Goal: Task Accomplishment & Management: Use online tool/utility

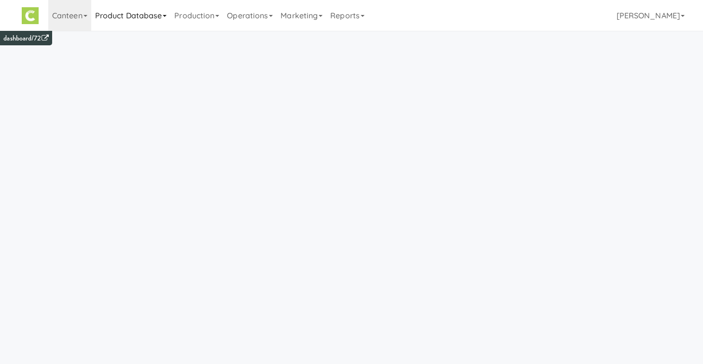
click at [146, 17] on link "Product Database" at bounding box center [131, 15] width 80 height 31
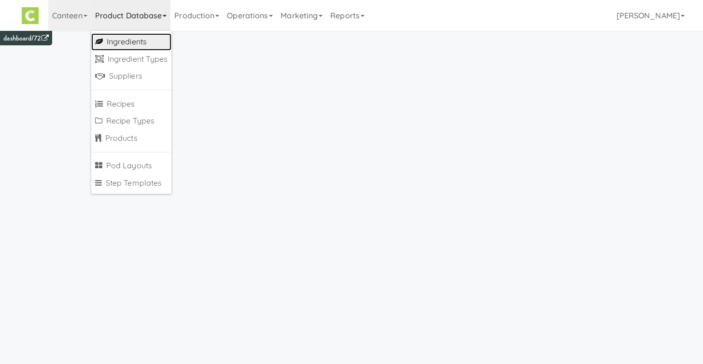
click at [146, 38] on link "Ingredients" at bounding box center [131, 41] width 81 height 17
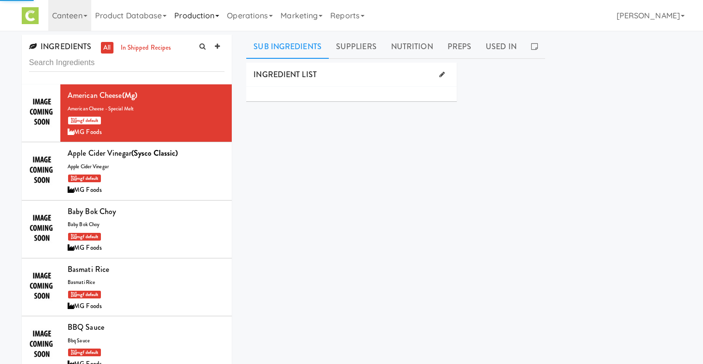
click at [202, 21] on link "Production" at bounding box center [196, 15] width 53 height 31
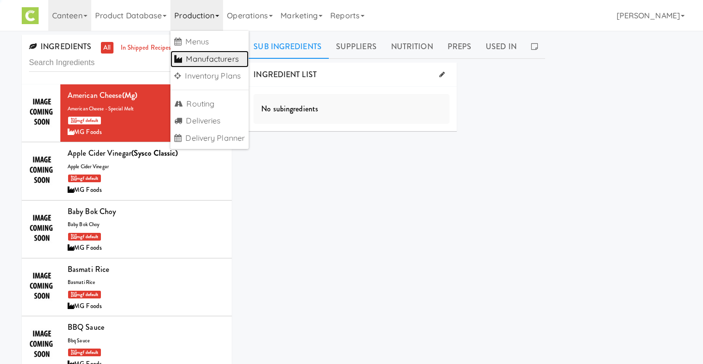
click at [210, 53] on link "Manufacturers" at bounding box center [209, 59] width 78 height 17
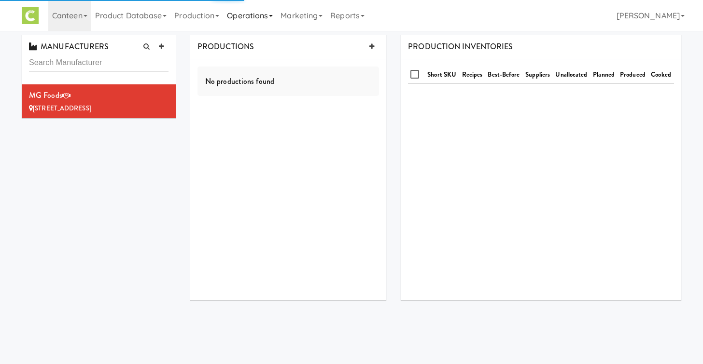
click at [248, 28] on link "Operations" at bounding box center [250, 15] width 54 height 31
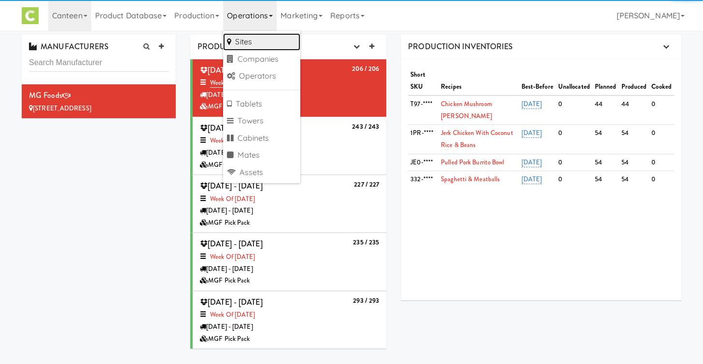
click at [256, 48] on link "Sites" at bounding box center [261, 41] width 77 height 17
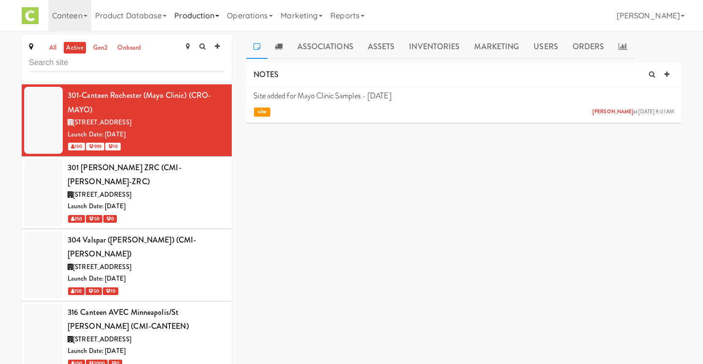
click at [198, 25] on link "Production" at bounding box center [196, 15] width 53 height 31
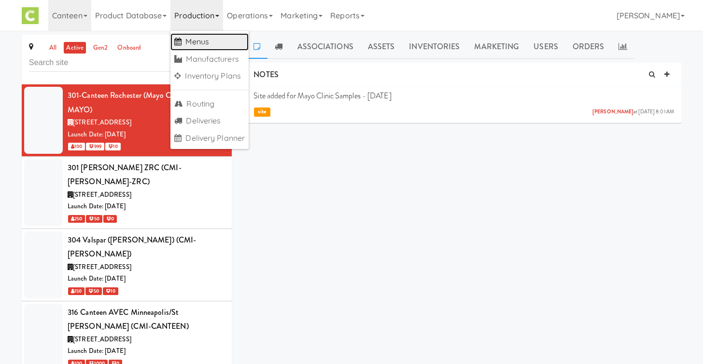
click at [198, 39] on link "Menus" at bounding box center [209, 41] width 78 height 17
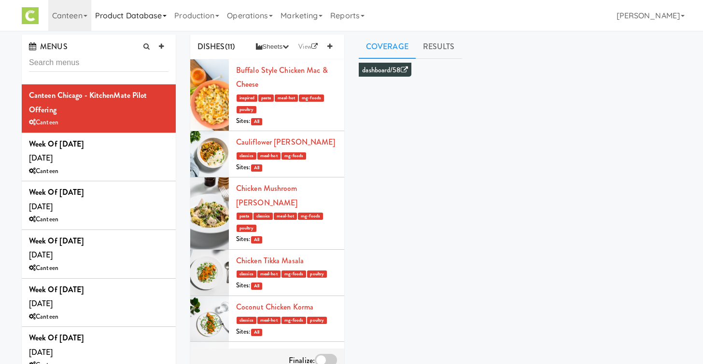
click at [154, 18] on link "Product Database" at bounding box center [131, 15] width 80 height 31
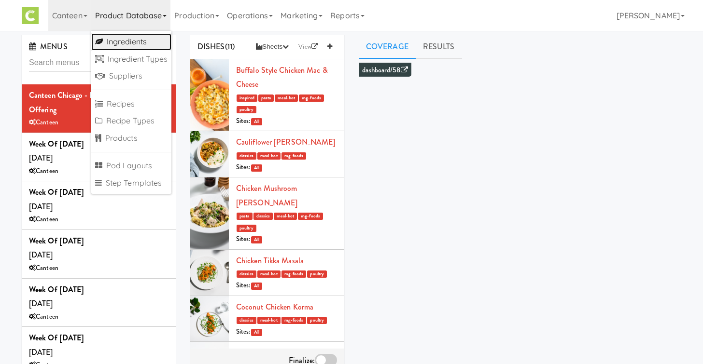
click at [136, 42] on link "Ingredients" at bounding box center [131, 41] width 81 height 17
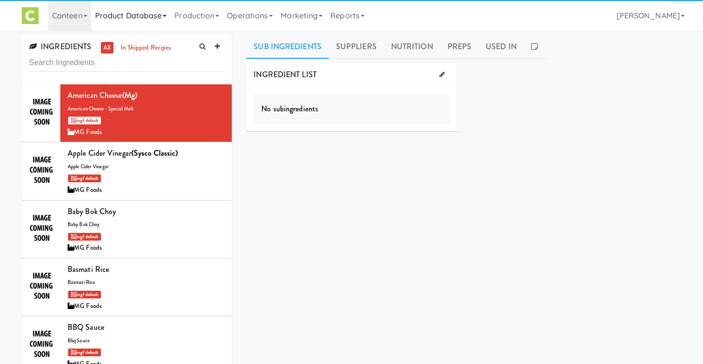
click at [152, 23] on link "Product Database" at bounding box center [131, 15] width 80 height 31
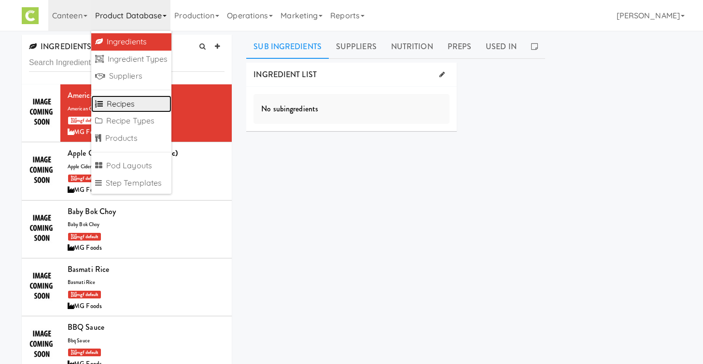
click at [143, 105] on link "Recipes" at bounding box center [131, 104] width 81 height 17
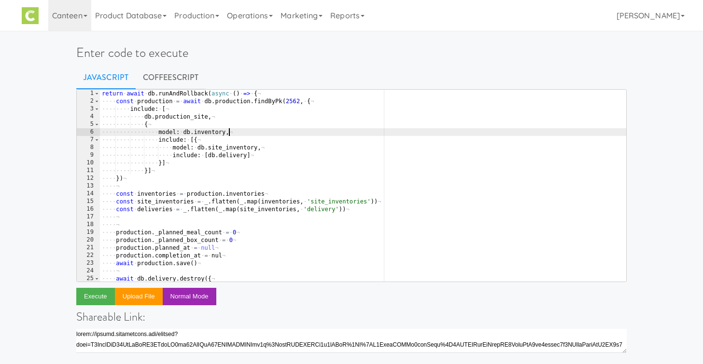
click at [362, 129] on div "return · await · db . runAndRollback ( async · ( ) · => · { ¬ ···· const · prod…" at bounding box center [363, 194] width 526 height 208
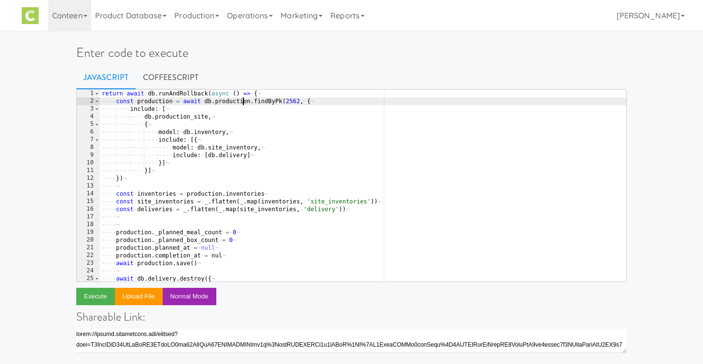
click at [242, 104] on div "return · await · db . runAndRollback ( async · ( ) · => · { ¬ ···· const · prod…" at bounding box center [363, 194] width 526 height 208
type textarea "return deliveries })"
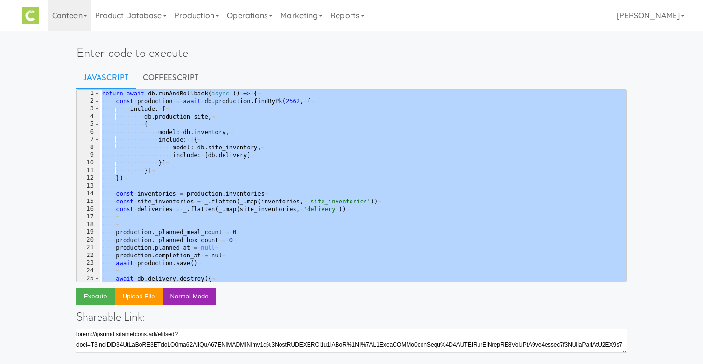
paste textarea
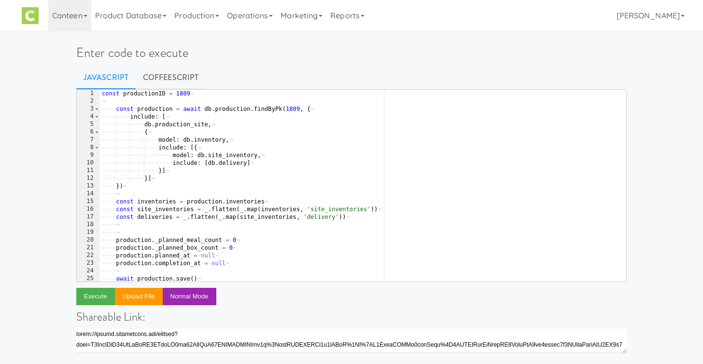
click at [179, 94] on div "const · productionID · = · 1809 ¬ ¬ ···· const · production · = · await · db . …" at bounding box center [363, 194] width 526 height 208
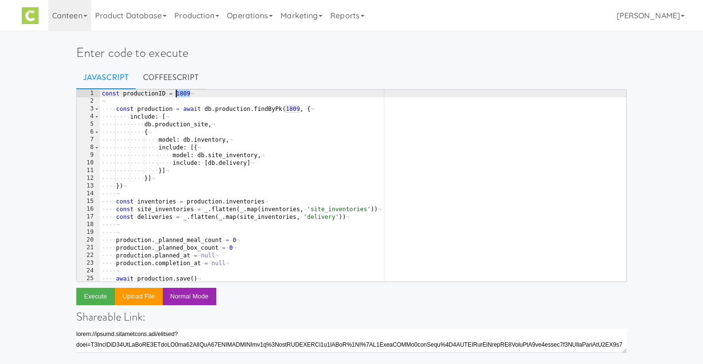
click at [179, 94] on div "const · productionID · = · 1809 ¬ ¬ ···· const · production · = · await · db . …" at bounding box center [363, 194] width 526 height 208
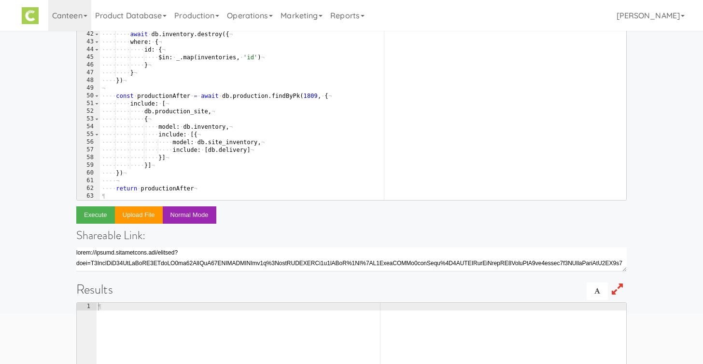
scroll to position [24, 0]
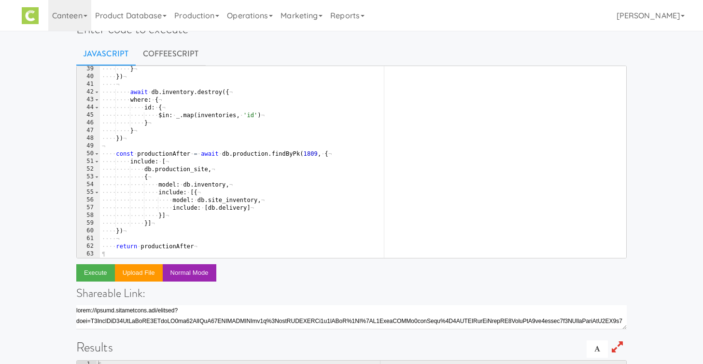
type textarea "const productionID = 2562"
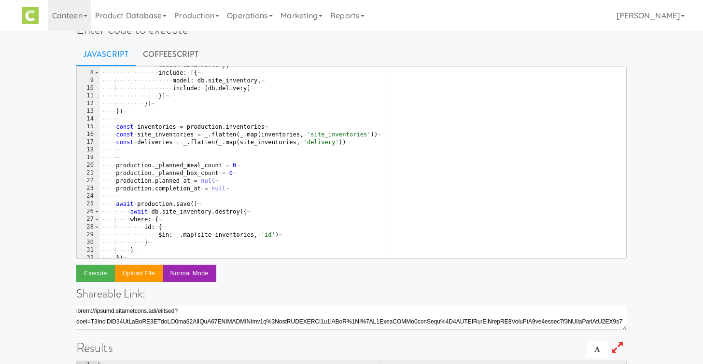
scroll to position [0, 0]
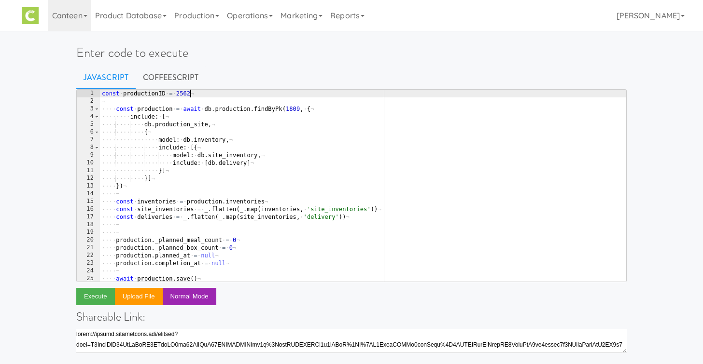
click at [212, 236] on div "const · productionID · = · 2562 ¬ ¬ ···· const · production · = · await · db . …" at bounding box center [363, 194] width 526 height 208
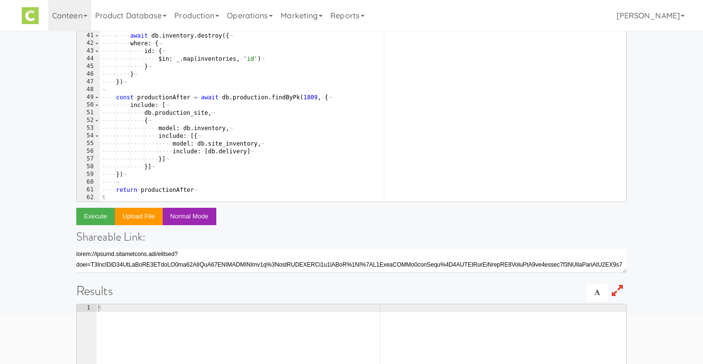
scroll to position [81, 0]
click at [256, 212] on div "38 39 40 41 42 43 44 45 46 47 48 49 50 51 52 53 54 55 56 57 58 59 60 61 62 ····…" at bounding box center [351, 252] width 550 height 488
click at [96, 217] on button "Execute" at bounding box center [95, 215] width 39 height 17
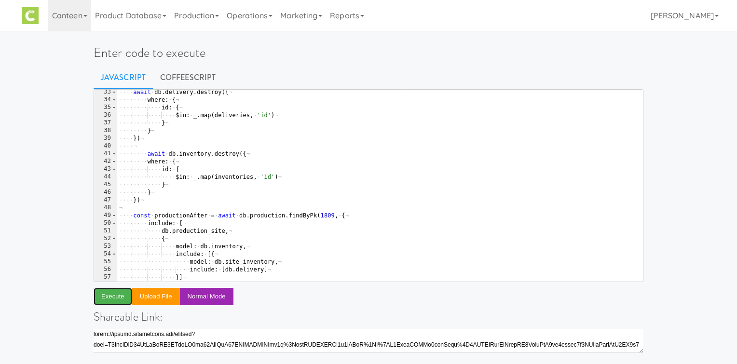
scroll to position [0, 0]
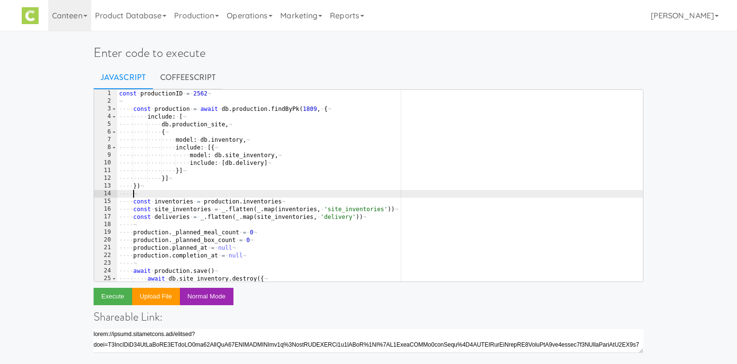
click at [180, 193] on div "const · productionID · = · 2562 ¬ ¬ ···· const · production · = · await · db . …" at bounding box center [380, 194] width 526 height 208
type textarea "})"
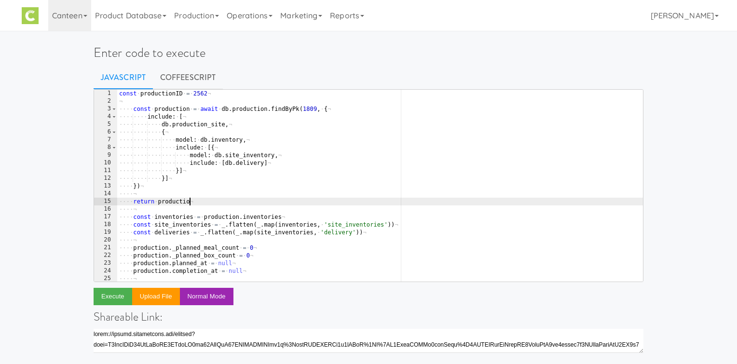
scroll to position [0, 5]
click at [115, 296] on button "Execute" at bounding box center [113, 296] width 39 height 17
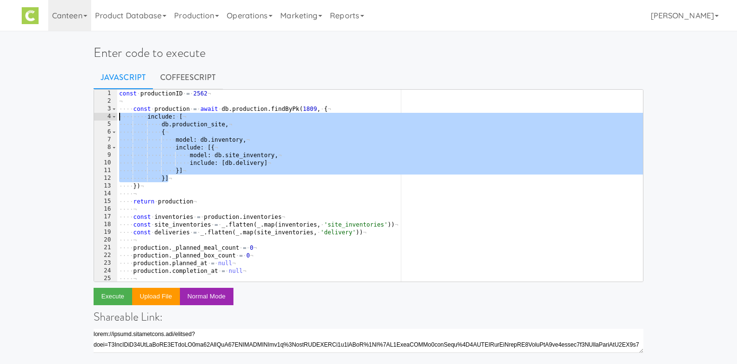
drag, startPoint x: 150, startPoint y: 175, endPoint x: 77, endPoint y: 118, distance: 92.8
click at [77, 118] on div "Enter code to execute Javascript CoffeeScript }] 1 2 3 4 5 6 7 8 9 10 11 12 13 …" at bounding box center [368, 313] width 737 height 557
click at [177, 184] on div "const · productionID · = · 2562 ¬ ¬ ···· const · production · = · await · db . …" at bounding box center [380, 194] width 526 height 208
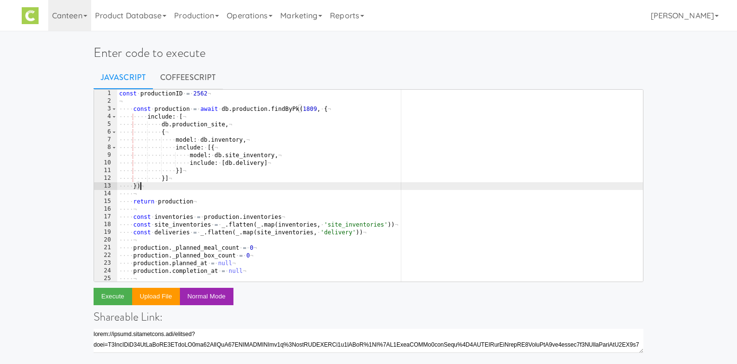
scroll to position [0, 1]
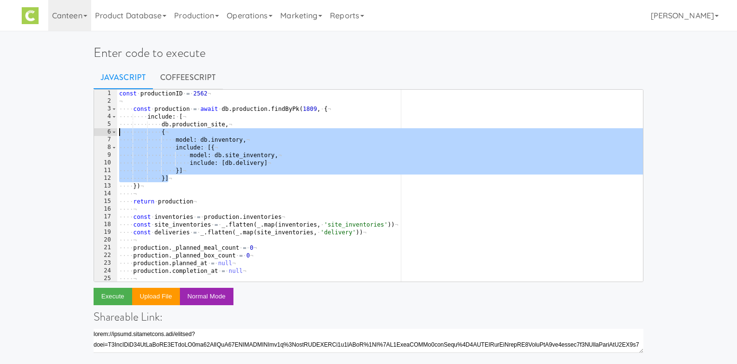
drag, startPoint x: 183, startPoint y: 182, endPoint x: 75, endPoint y: 133, distance: 118.8
click at [75, 133] on div "Enter code to execute Javascript CoffeeScript }) 1 2 3 4 5 6 7 8 9 10 11 12 13 …" at bounding box center [368, 313] width 737 height 557
type textarea "{ model: db.inventory,"
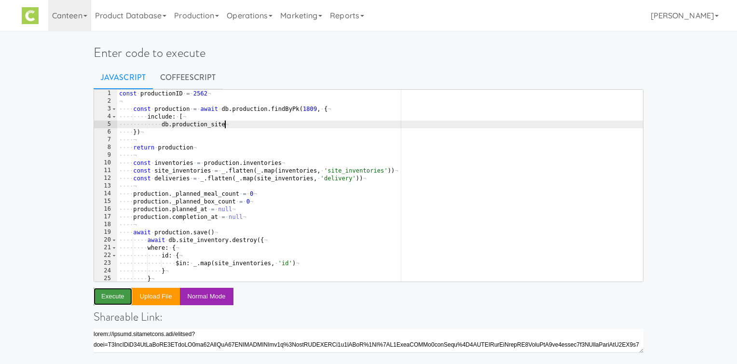
click at [124, 298] on button "Execute" at bounding box center [113, 296] width 39 height 17
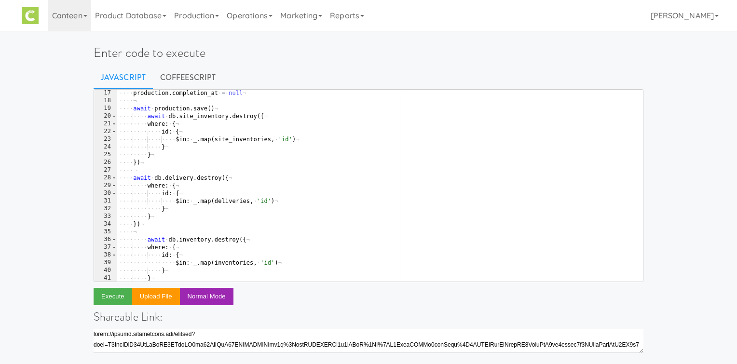
click at [194, 147] on div "···· production . completion_at · = · null ¬ ···· ¬ ···· await · production . s…" at bounding box center [380, 193] width 526 height 208
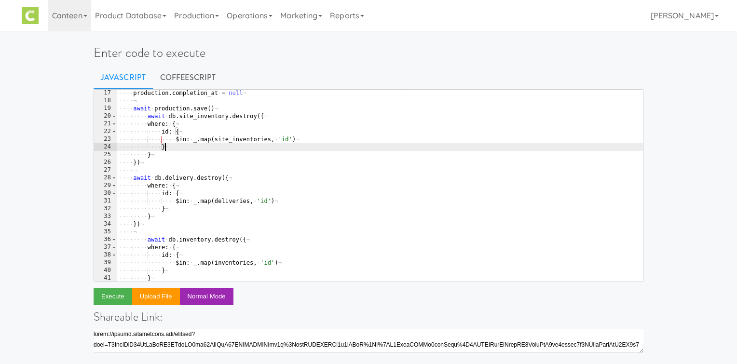
click at [173, 154] on div "···· production . completion_at · = · null ¬ ···· ¬ ···· await · production . s…" at bounding box center [380, 193] width 526 height 208
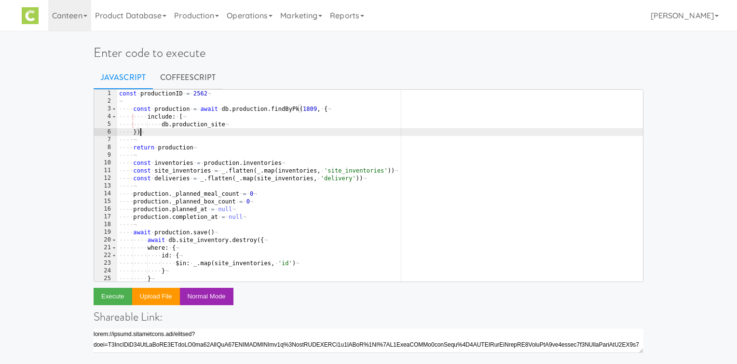
click at [175, 134] on div "const · productionID · = · 2562 ¬ ¬ ···· const · production · = · await · db . …" at bounding box center [380, 194] width 526 height 208
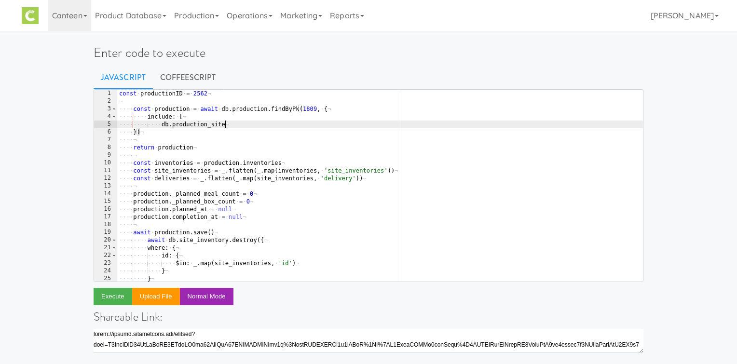
click at [234, 125] on div "const · productionID · = · 2562 ¬ ¬ ···· const · production · = · await · db . …" at bounding box center [380, 194] width 526 height 208
type textarea "db.production_site"
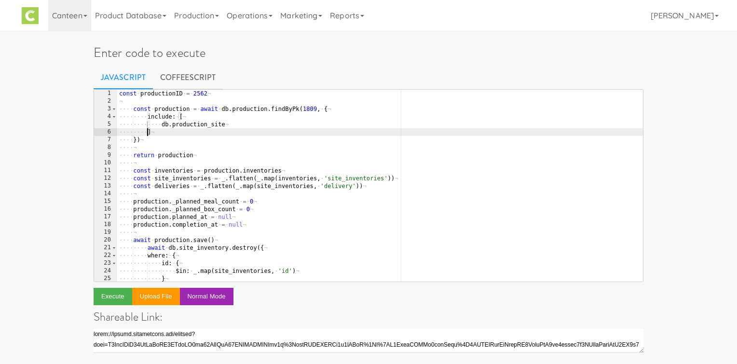
scroll to position [0, 1]
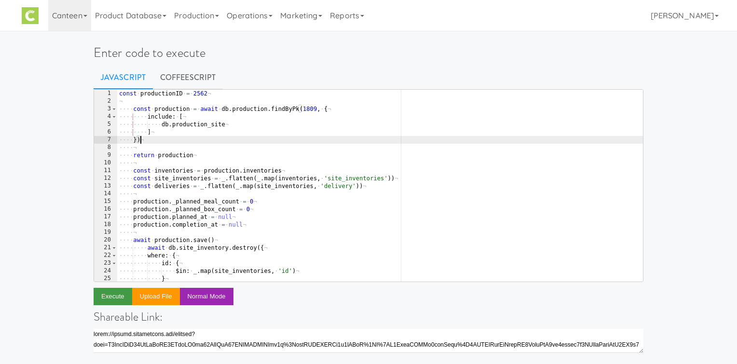
type textarea "})"
click at [113, 296] on button "Execute" at bounding box center [113, 296] width 39 height 17
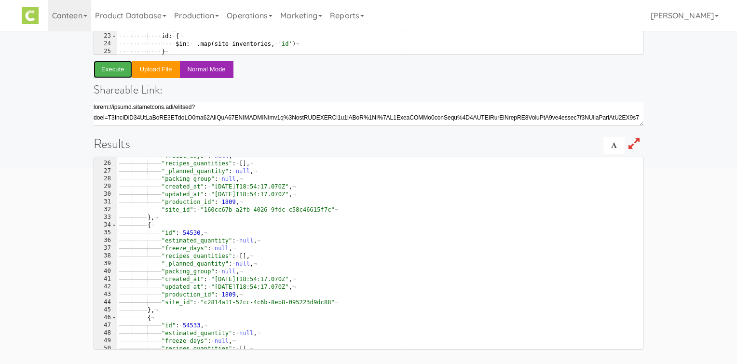
scroll to position [191, 0]
click at [191, 267] on div "———— ———— ———— "freeze_days" : · null , ¬ ———— ———— ———— "recipes_quantities" :…" at bounding box center [380, 256] width 526 height 208
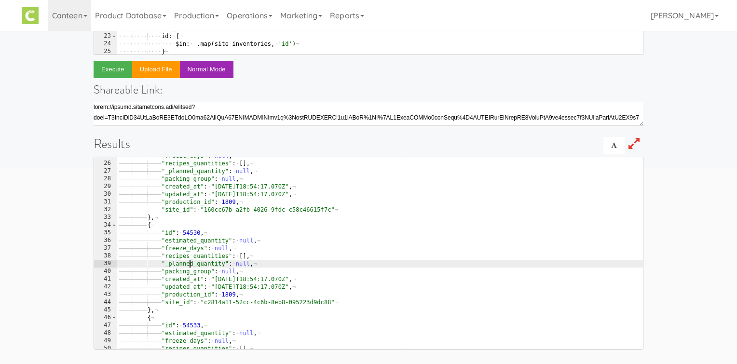
click at [191, 267] on div "———— ———— ———— "freeze_days" : · null , ¬ ———— ———— ———— "recipes_quantities" :…" at bounding box center [380, 256] width 526 height 208
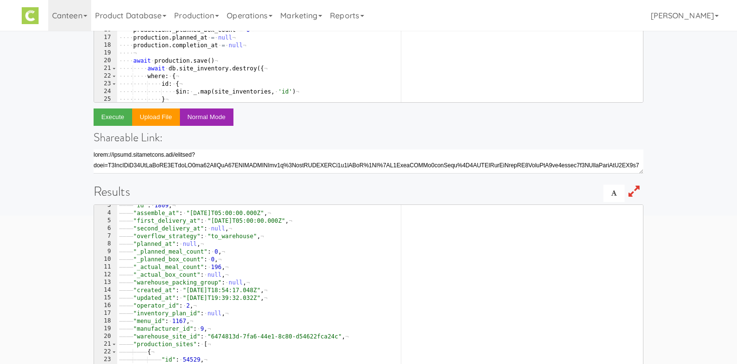
scroll to position [19, 0]
click at [163, 247] on div "———— "id" : · 1809 , ¬ ———— "assemble_at" : · "2024-09-24T05:00:00.000Z" , ¬ ——…" at bounding box center [380, 306] width 526 height 208
type textarea ""planned_at": null,"
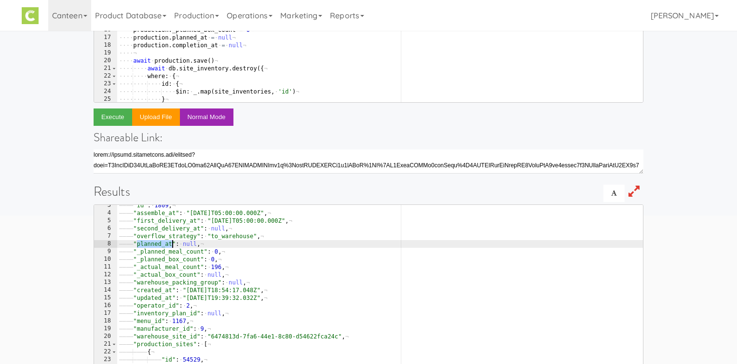
click at [163, 247] on div "———— "id" : · 1809 , ¬ ———— "assemble_at" : · "2024-09-24T05:00:00.000Z" , ¬ ——…" at bounding box center [380, 306] width 526 height 208
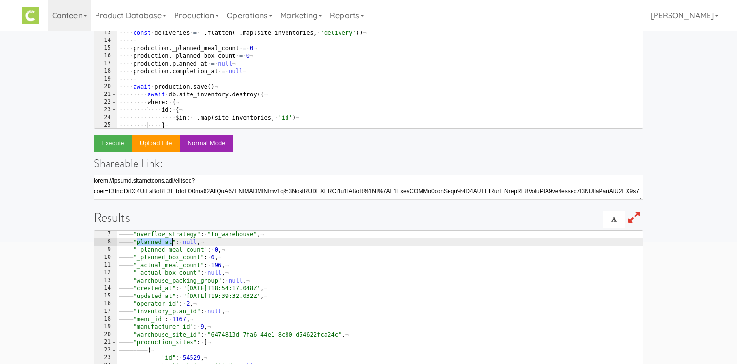
scroll to position [50, 0]
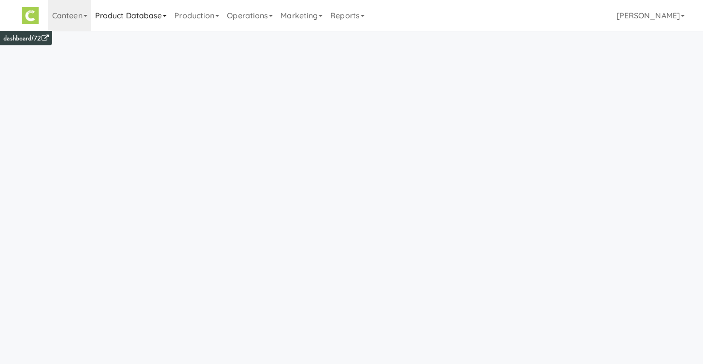
click at [140, 3] on link "Product Database" at bounding box center [131, 15] width 80 height 31
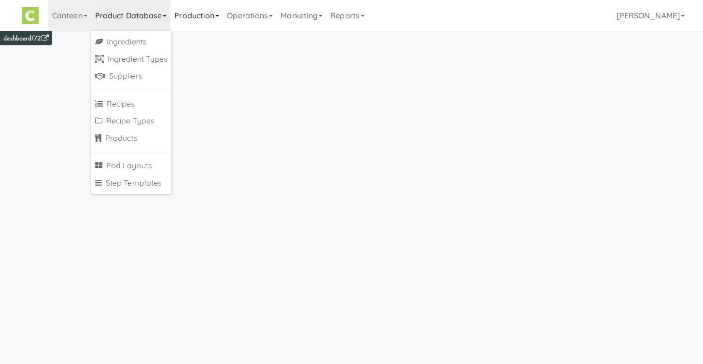
click at [187, 23] on link "Production" at bounding box center [196, 15] width 53 height 31
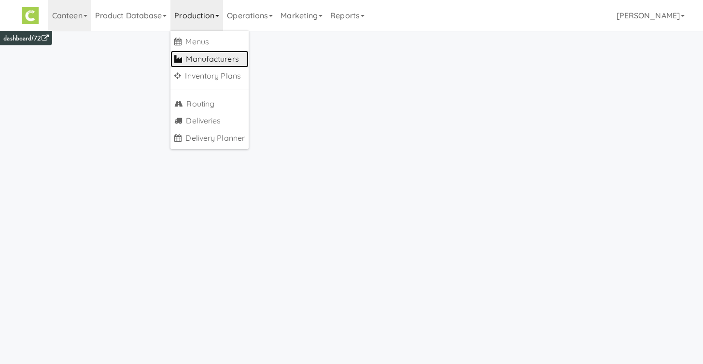
click at [212, 59] on link "Manufacturers" at bounding box center [209, 59] width 78 height 17
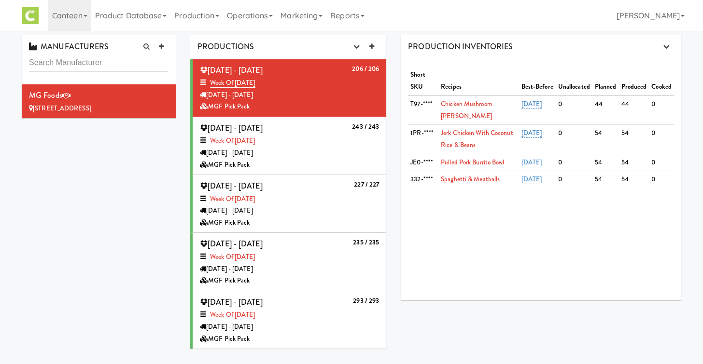
click at [294, 157] on div "[DATE] - [DATE]" at bounding box center [289, 153] width 179 height 12
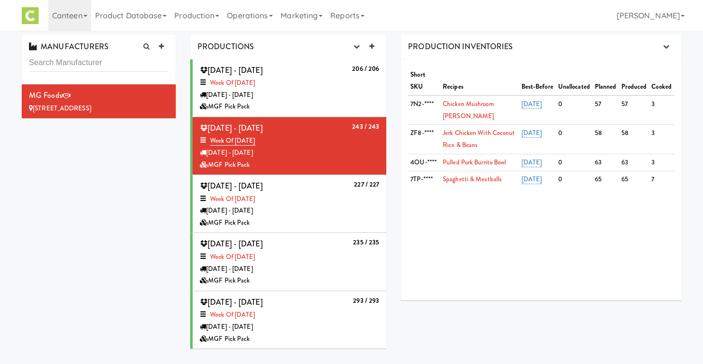
click at [307, 97] on div "[DATE] - [DATE]" at bounding box center [289, 95] width 179 height 12
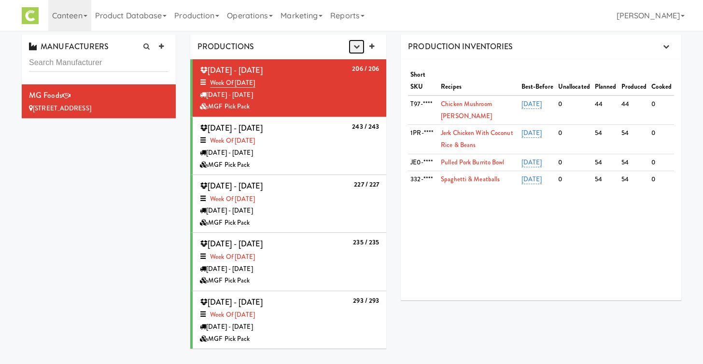
click at [354, 50] on icon "button" at bounding box center [356, 46] width 6 height 6
click at [337, 68] on link "Production Planner" at bounding box center [332, 64] width 93 height 17
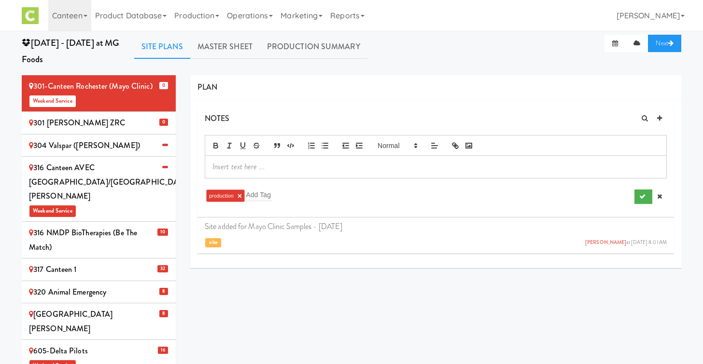
click at [157, 230] on div "316 NMDP BioTherapies (Be the match)" at bounding box center [98, 240] width 139 height 28
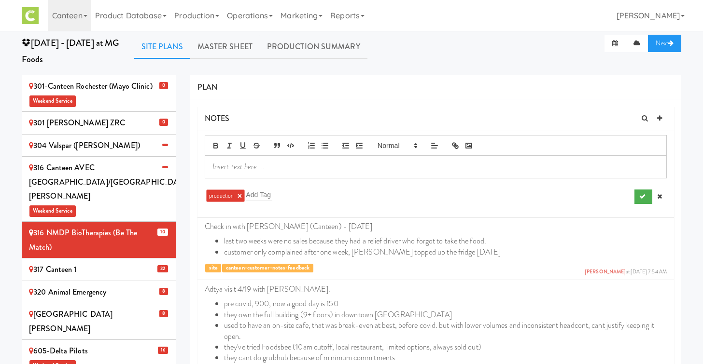
click at [234, 98] on div "PLAN" at bounding box center [435, 87] width 491 height 25
click at [125, 98] on span "Weekend Service" at bounding box center [98, 100] width 139 height 14
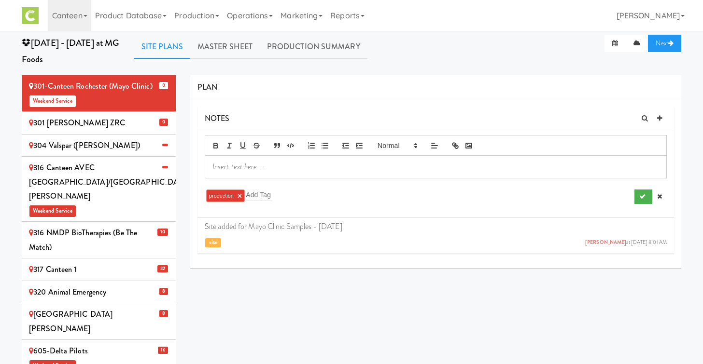
click at [128, 228] on div "316 NMDP BioTherapies (Be the match)" at bounding box center [98, 240] width 139 height 28
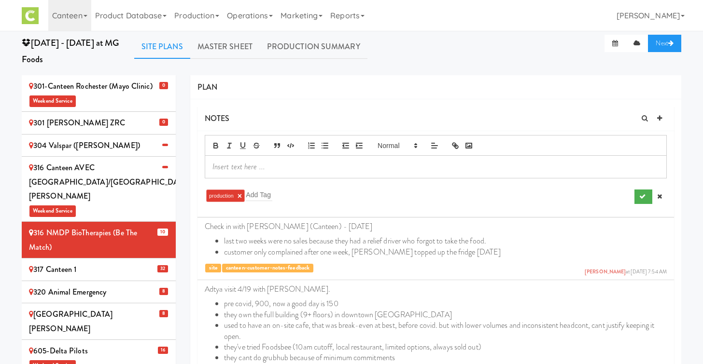
click at [166, 229] on span "10" at bounding box center [162, 232] width 11 height 7
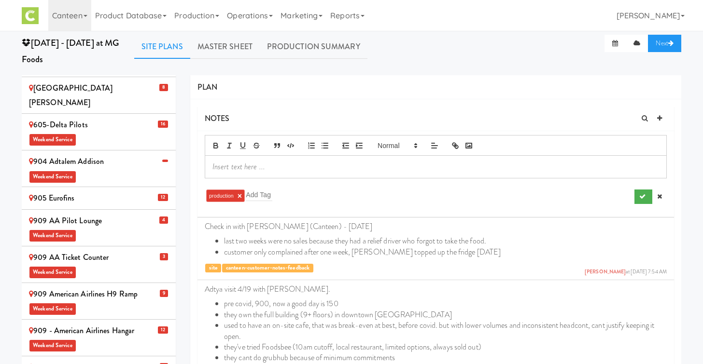
scroll to position [163, 0]
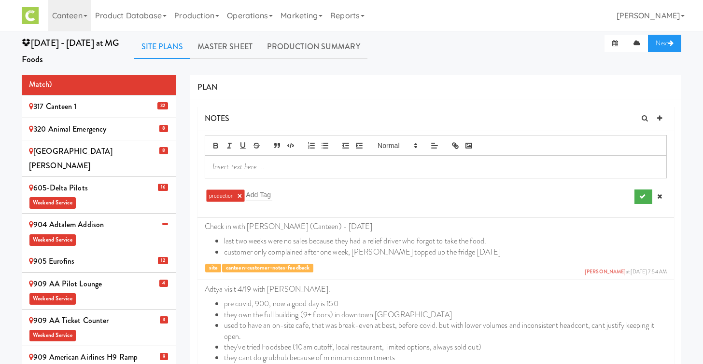
click at [147, 181] on div "605-Delta Pilots Weekend Service" at bounding box center [98, 195] width 139 height 28
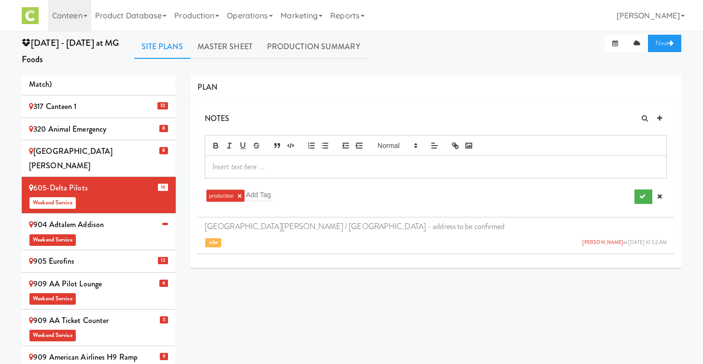
click at [286, 235] on div "St Paul / Minneapolis International Airport - address to be confirmed Eric Smit…" at bounding box center [436, 235] width 462 height 26
click at [223, 56] on link "Master Sheet" at bounding box center [224, 47] width 69 height 24
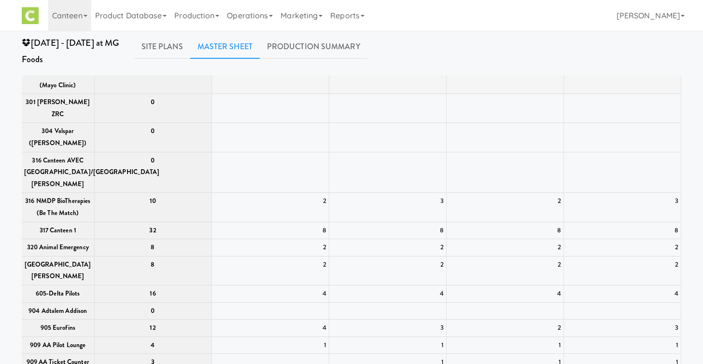
scroll to position [0, 0]
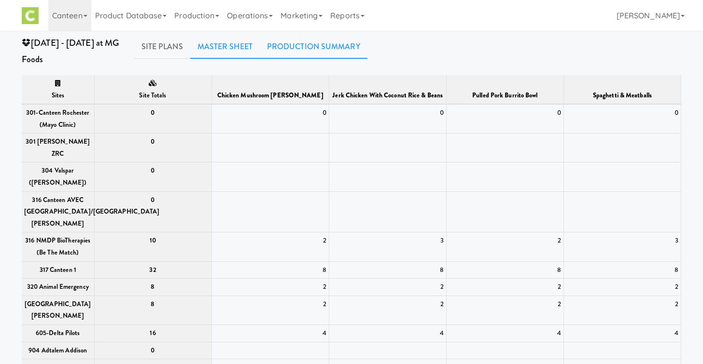
click at [307, 44] on link "Production Summary" at bounding box center [314, 47] width 108 height 24
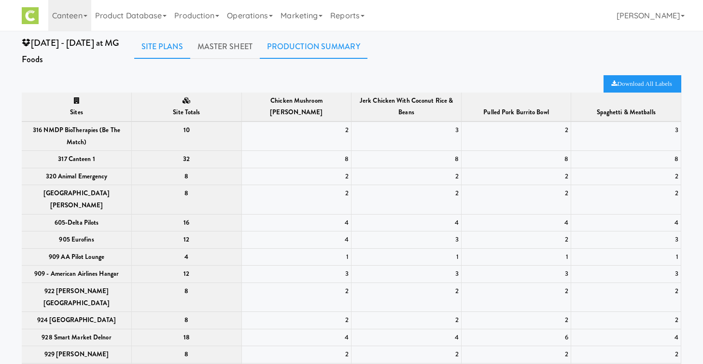
click at [165, 52] on link "Site Plans" at bounding box center [162, 47] width 56 height 24
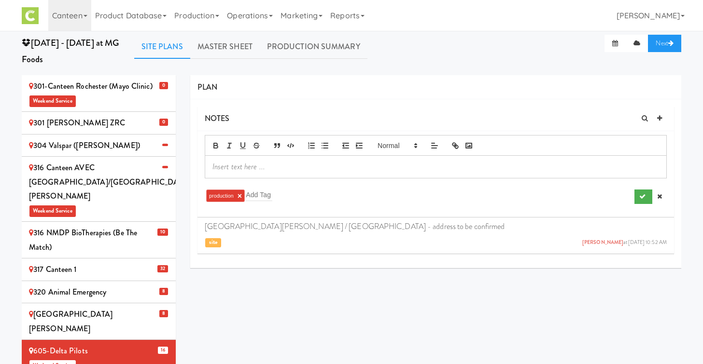
click at [149, 263] on div "317 Canteen 1" at bounding box center [98, 270] width 139 height 14
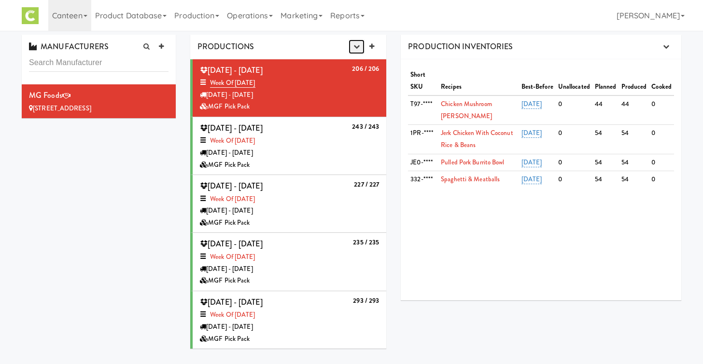
click at [354, 48] on icon "button" at bounding box center [356, 46] width 6 height 6
click at [353, 65] on link "Production Planner" at bounding box center [332, 64] width 93 height 17
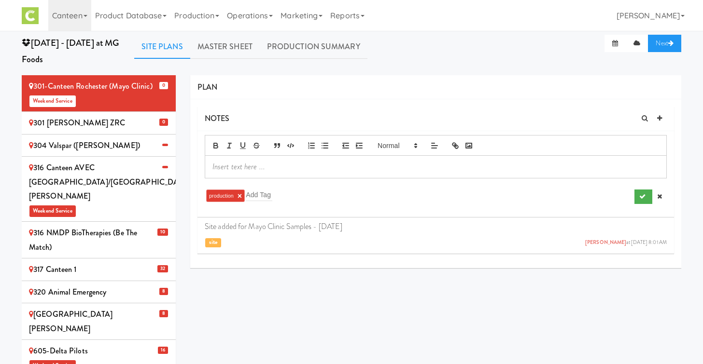
click at [111, 204] on span "Weekend Service" at bounding box center [98, 211] width 139 height 14
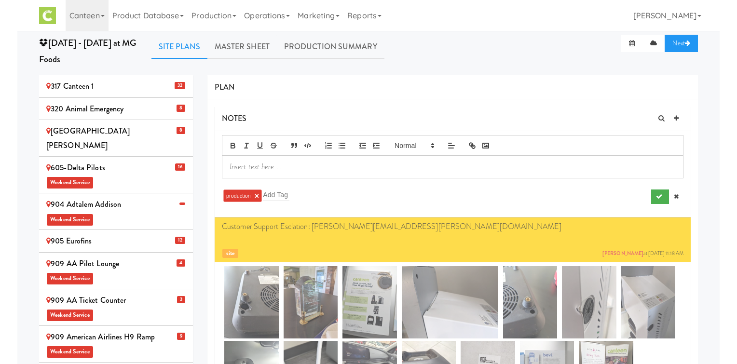
scroll to position [380, 0]
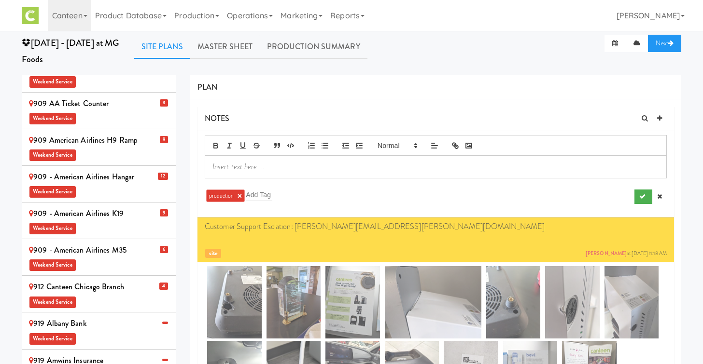
click at [111, 258] on span "Weekend Service" at bounding box center [98, 265] width 139 height 14
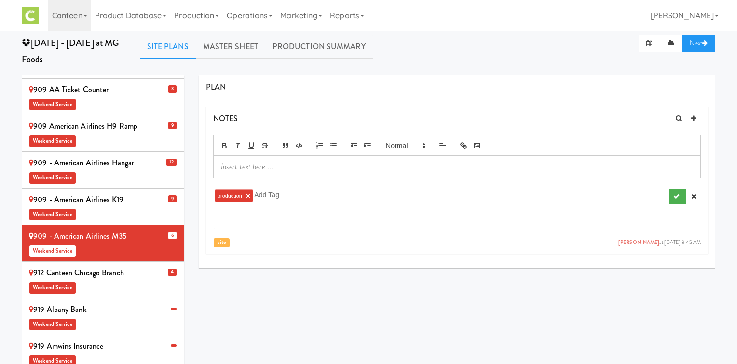
scroll to position [366, 0]
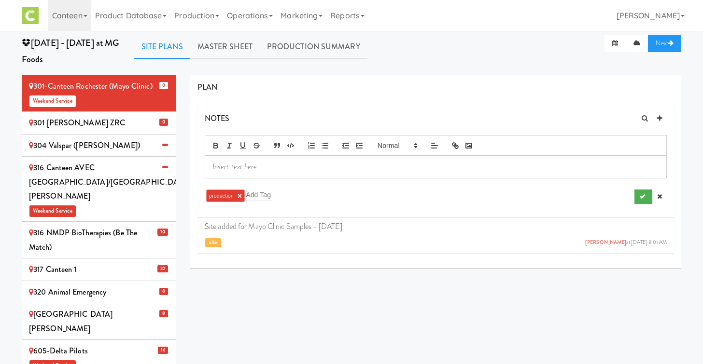
click at [139, 263] on div "317 Canteen 1" at bounding box center [98, 270] width 139 height 14
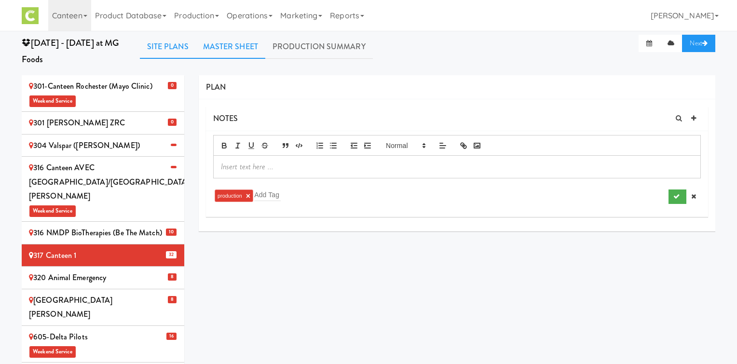
click at [225, 53] on link "Master Sheet" at bounding box center [230, 47] width 69 height 24
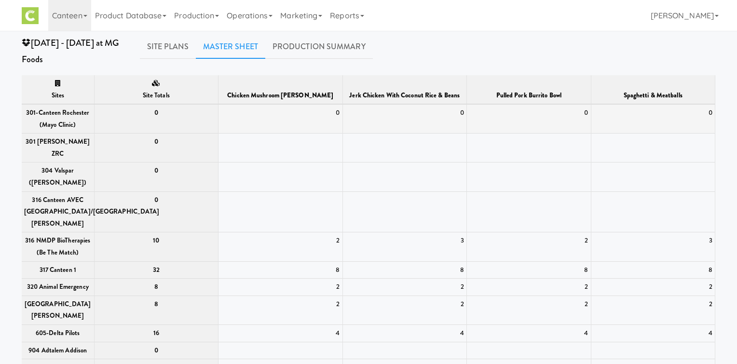
click at [331, 122] on td "0" at bounding box center [281, 118] width 125 height 29
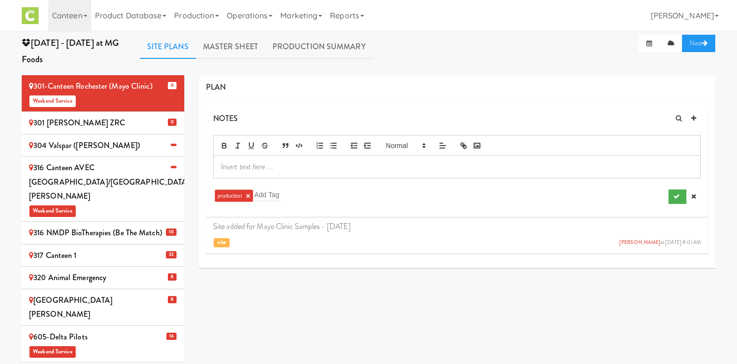
click at [136, 226] on div "316 NMDP BioTherapies (Be the match)" at bounding box center [103, 233] width 148 height 14
click at [151, 226] on div "316 NMDP BioTherapies (Be the match)" at bounding box center [103, 233] width 148 height 14
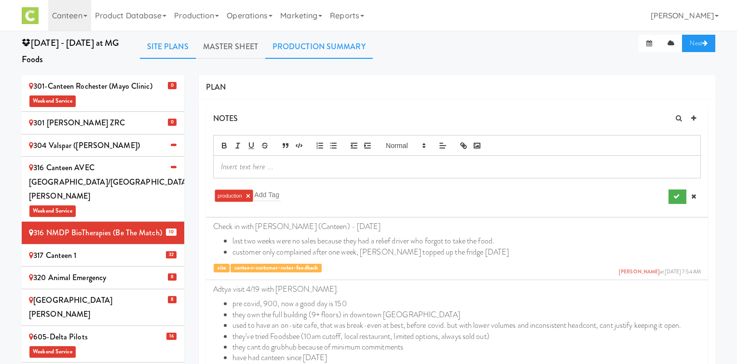
click at [326, 44] on link "Production Summary" at bounding box center [319, 47] width 108 height 24
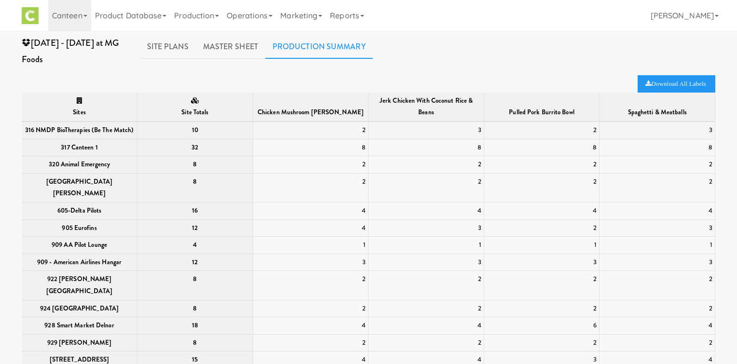
click at [352, 132] on div "2" at bounding box center [311, 131] width 111 height 12
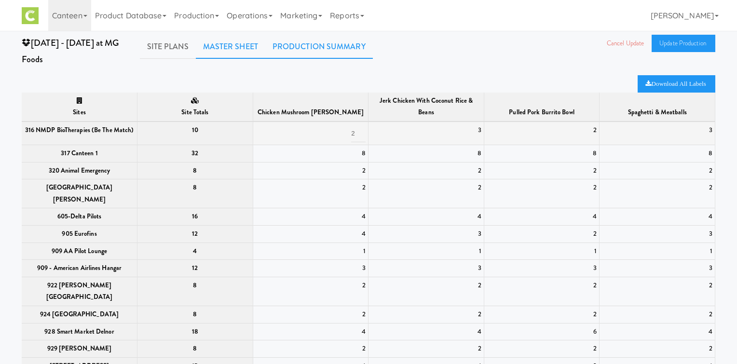
click at [241, 50] on link "Master Sheet" at bounding box center [230, 47] width 69 height 24
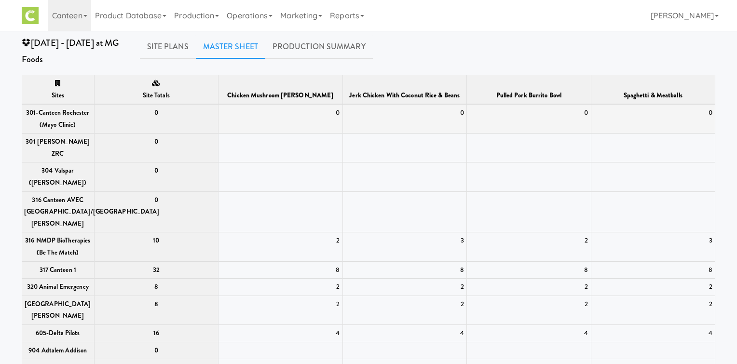
click at [333, 115] on div "0" at bounding box center [280, 113] width 119 height 12
click at [337, 114] on div "0" at bounding box center [280, 113] width 119 height 12
click at [320, 43] on link "Production Summary" at bounding box center [319, 47] width 108 height 24
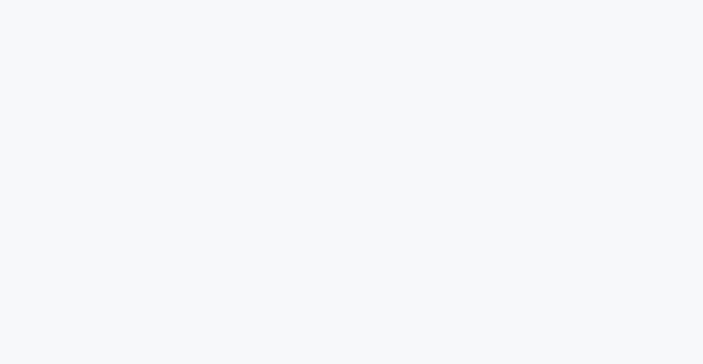
scroll to position [5, 0]
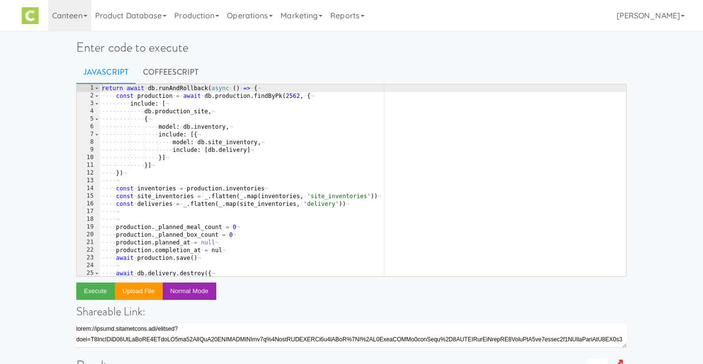
click at [336, 162] on div "return · await · db . runAndRollback ( async · ( ) · => · { ¬ ···· const · prod…" at bounding box center [363, 188] width 526 height 208
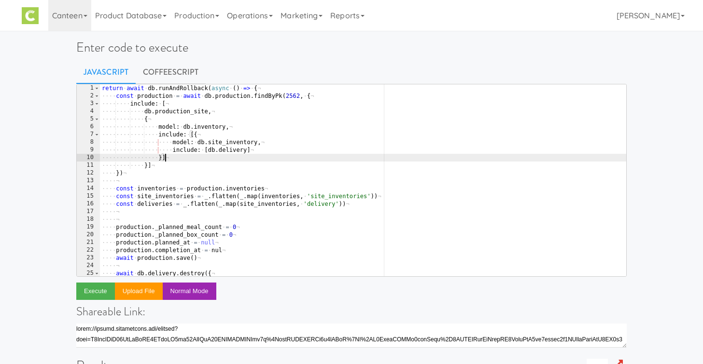
type textarea "return deliveries })"
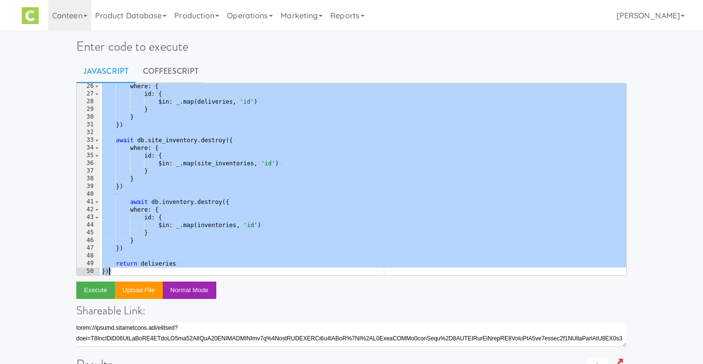
scroll to position [7, 0]
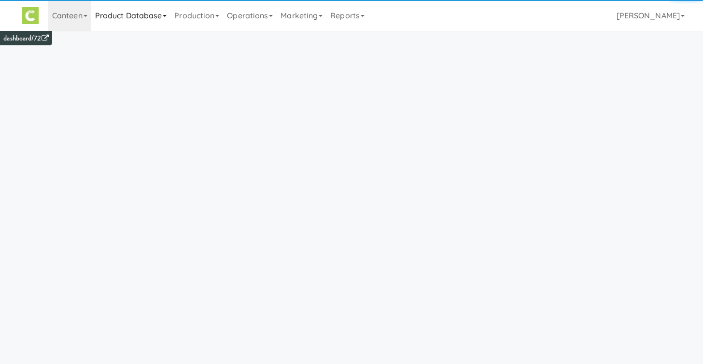
click at [132, 16] on link "Product Database" at bounding box center [131, 15] width 80 height 31
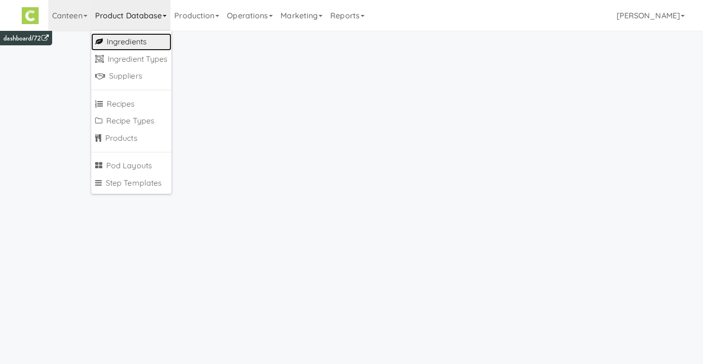
click at [131, 41] on link "Ingredients" at bounding box center [131, 41] width 81 height 17
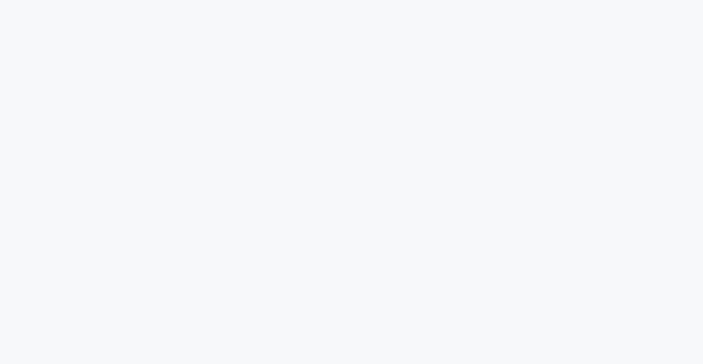
click at [205, 0] on html at bounding box center [351, 0] width 703 height 0
